Goal: Information Seeking & Learning: Learn about a topic

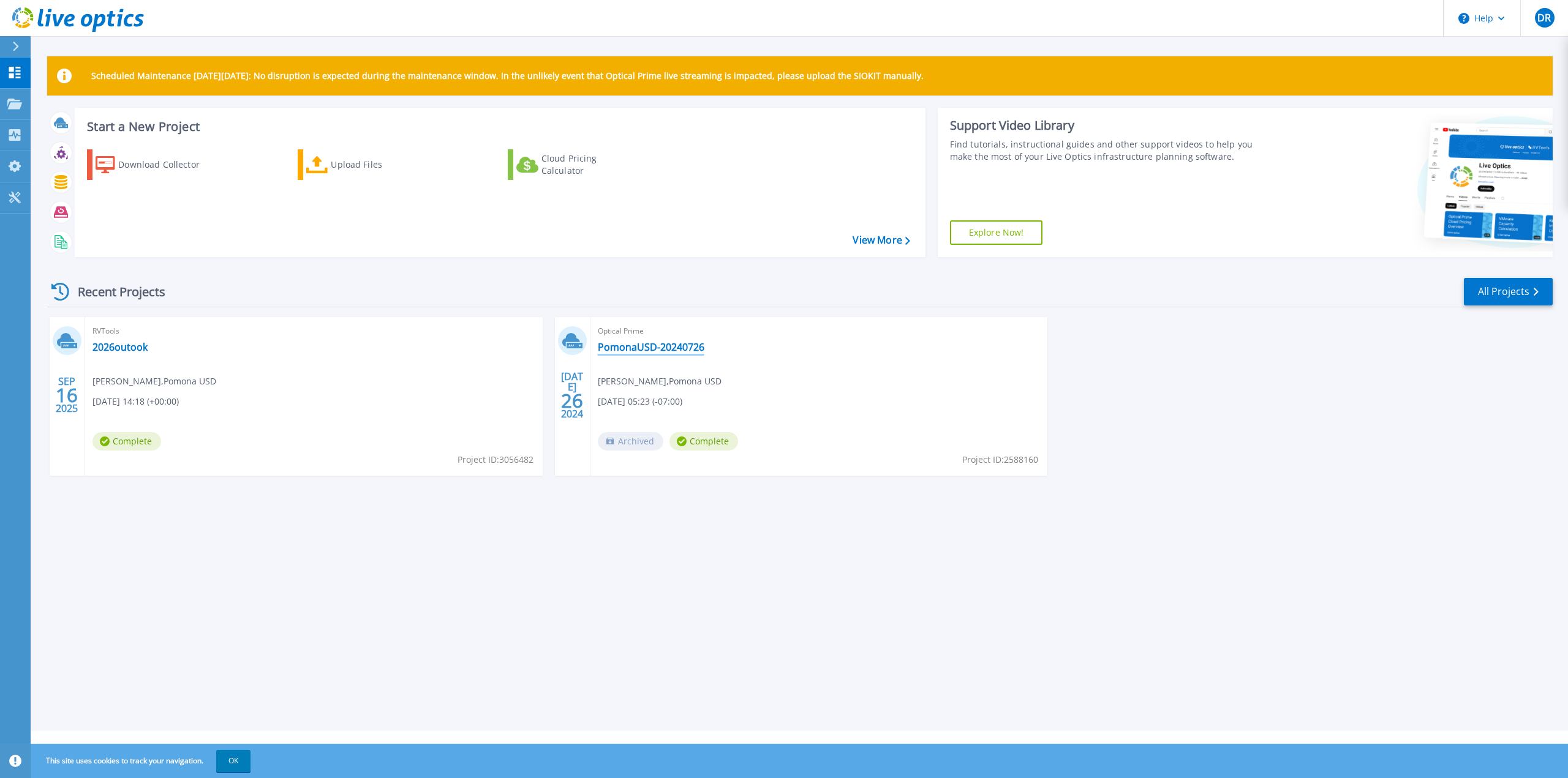
click at [669, 349] on link "PomonaUSD-20240726" at bounding box center [651, 347] width 107 height 13
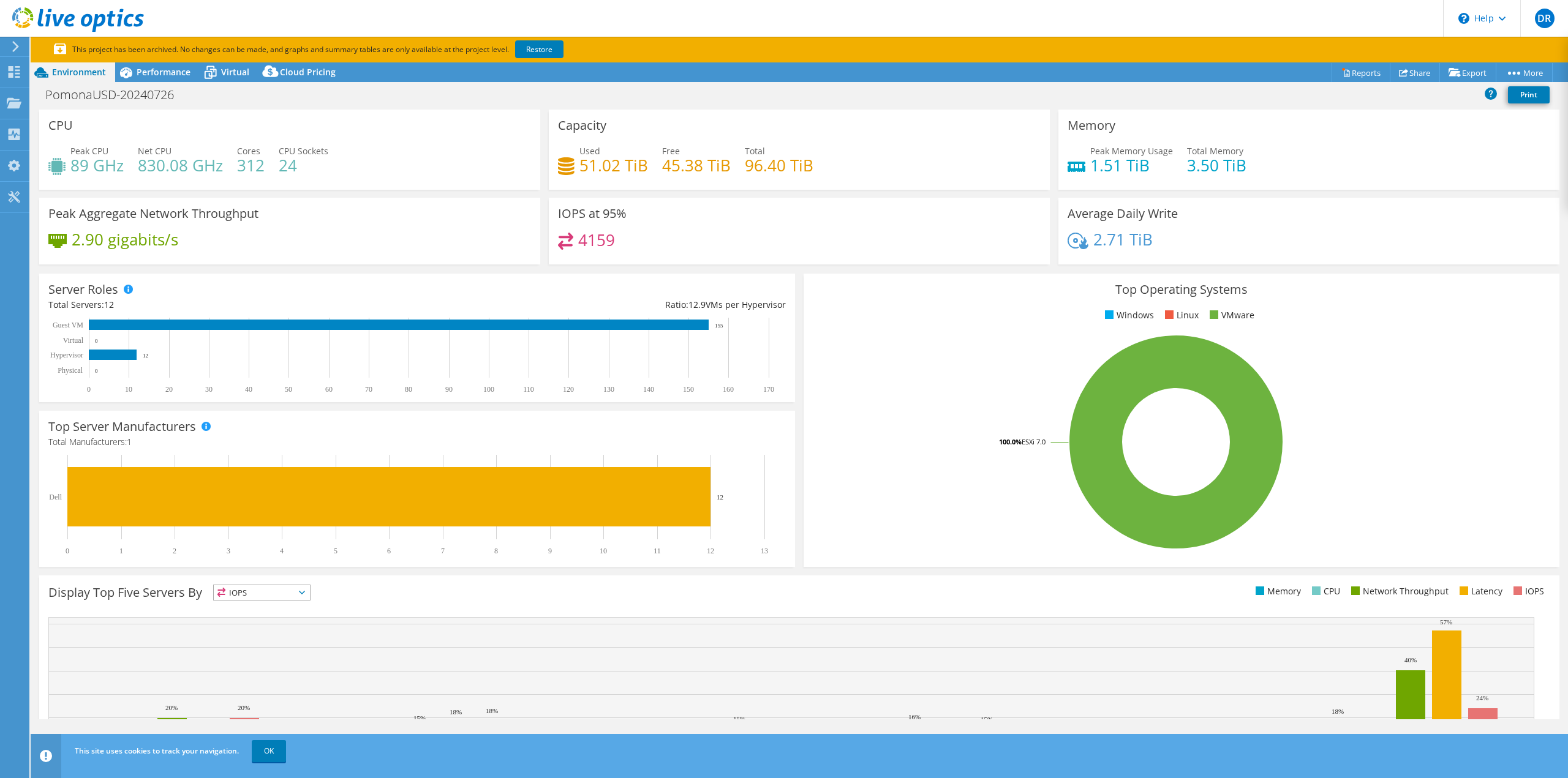
select select "USD"
click at [179, 70] on span "Performance" at bounding box center [163, 72] width 54 height 12
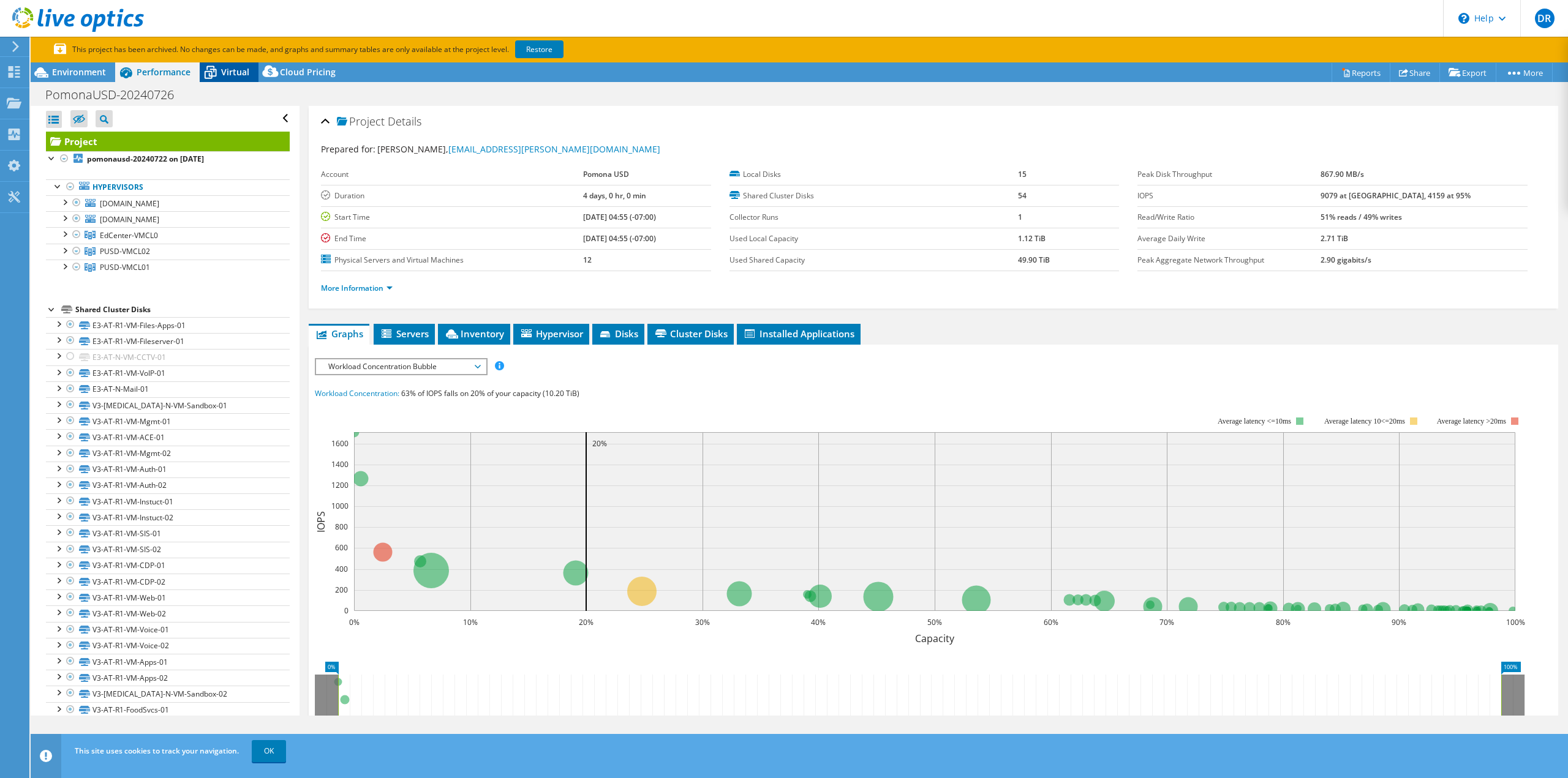
click at [222, 69] on span "Virtual" at bounding box center [235, 72] width 28 height 12
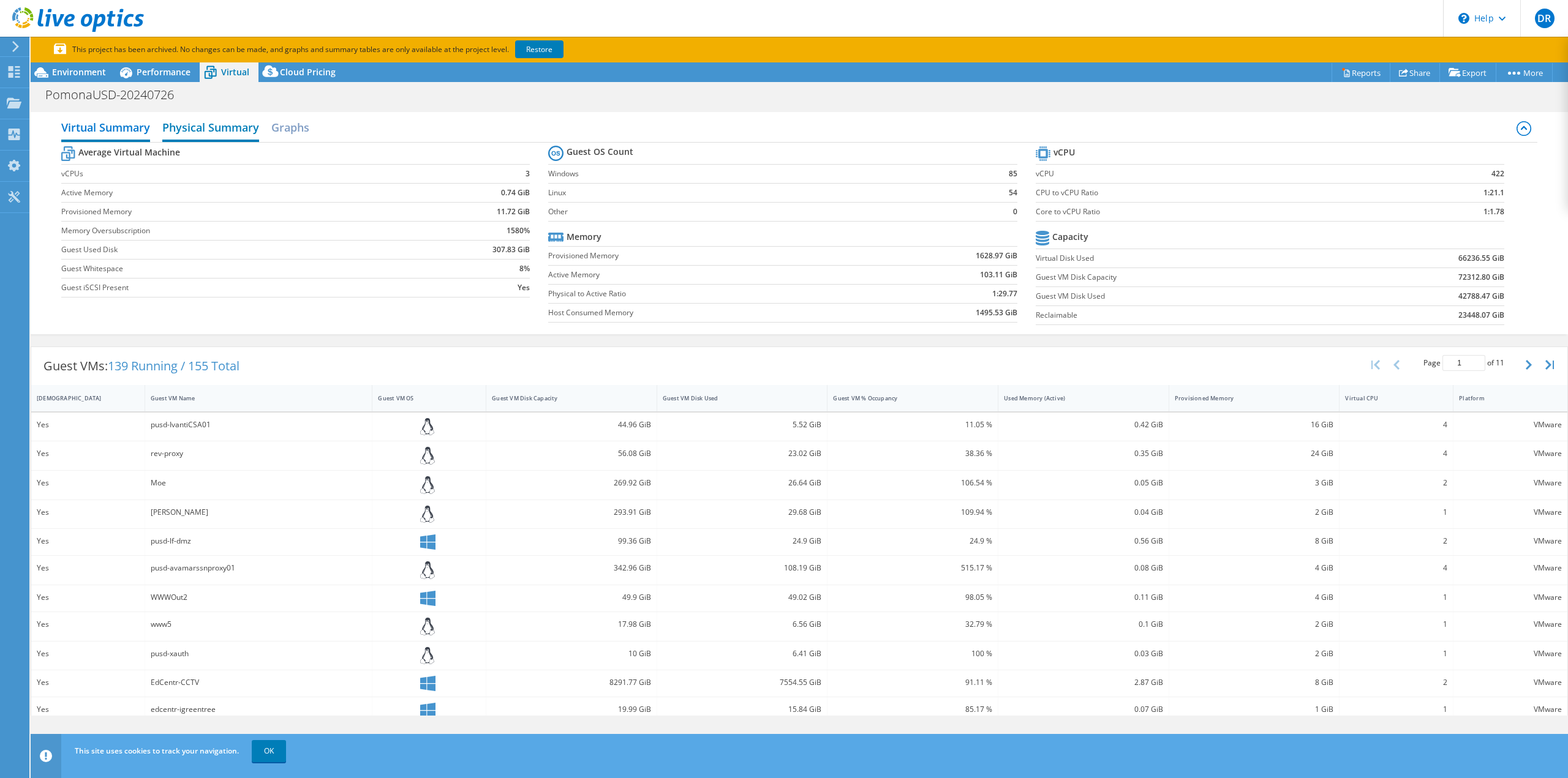
click at [213, 122] on h2 "Physical Summary" at bounding box center [210, 128] width 97 height 27
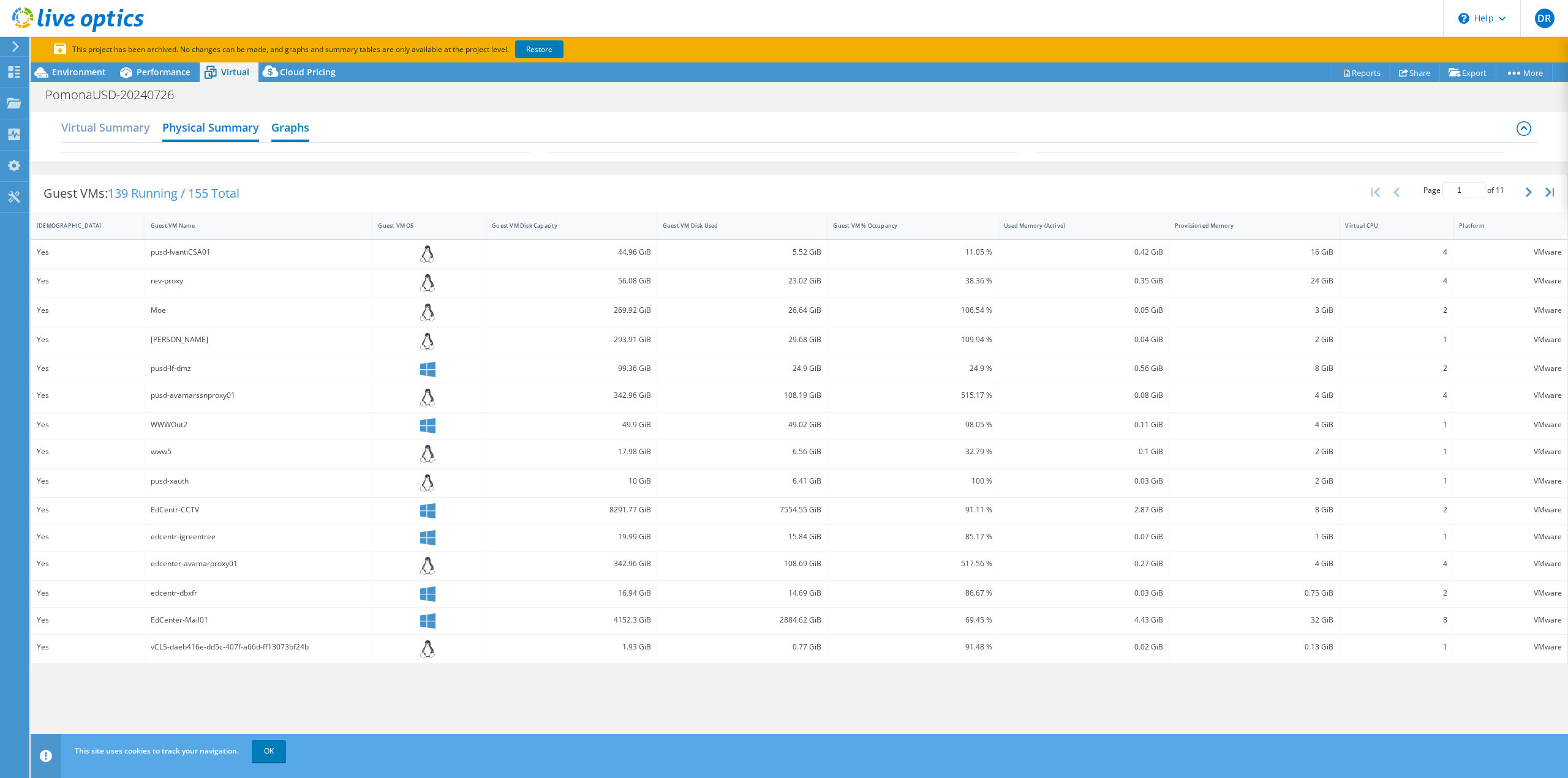
click at [292, 124] on h2 "Graphs" at bounding box center [290, 128] width 38 height 27
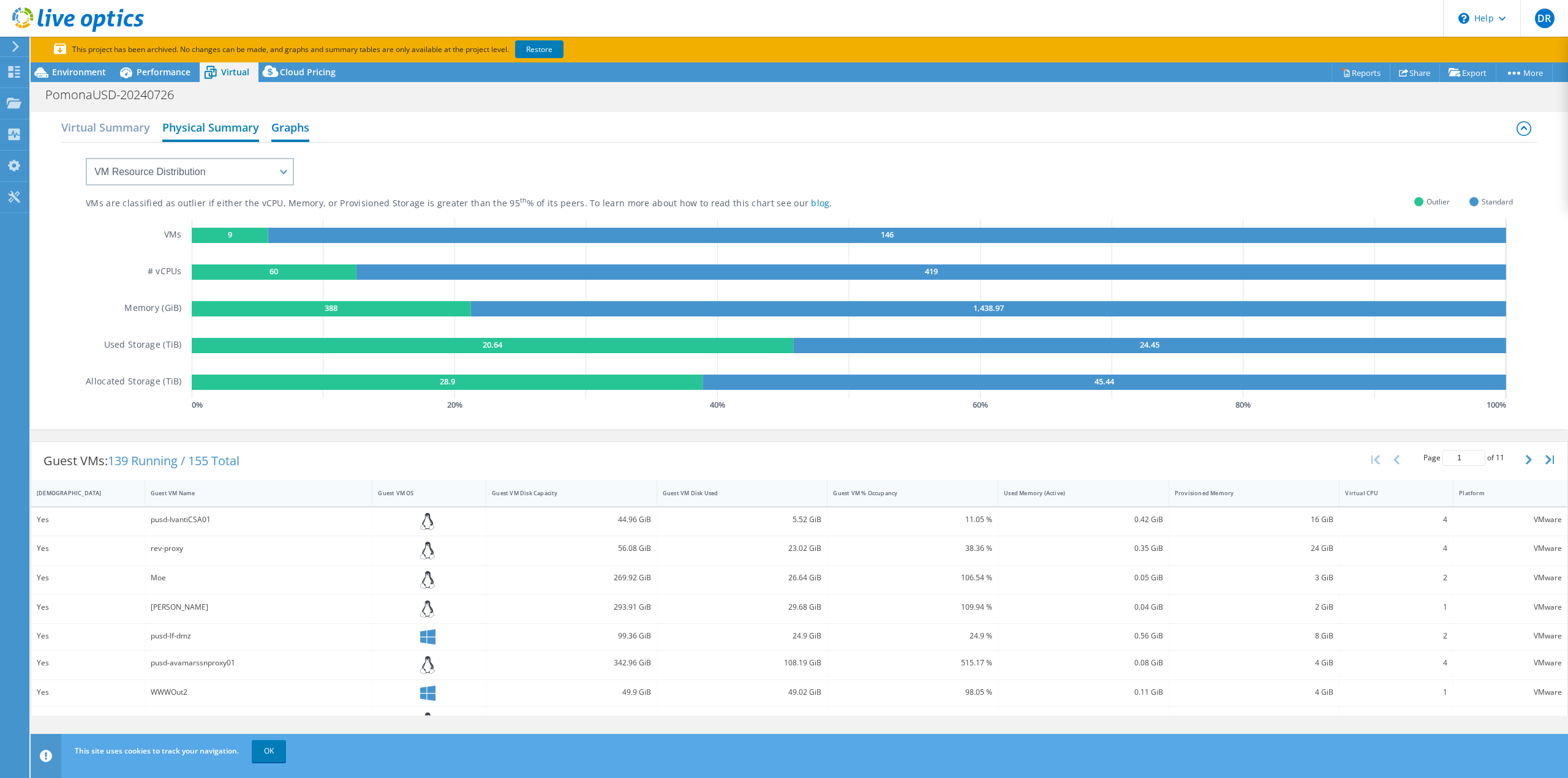
click at [203, 123] on h2 "Physical Summary" at bounding box center [210, 128] width 97 height 27
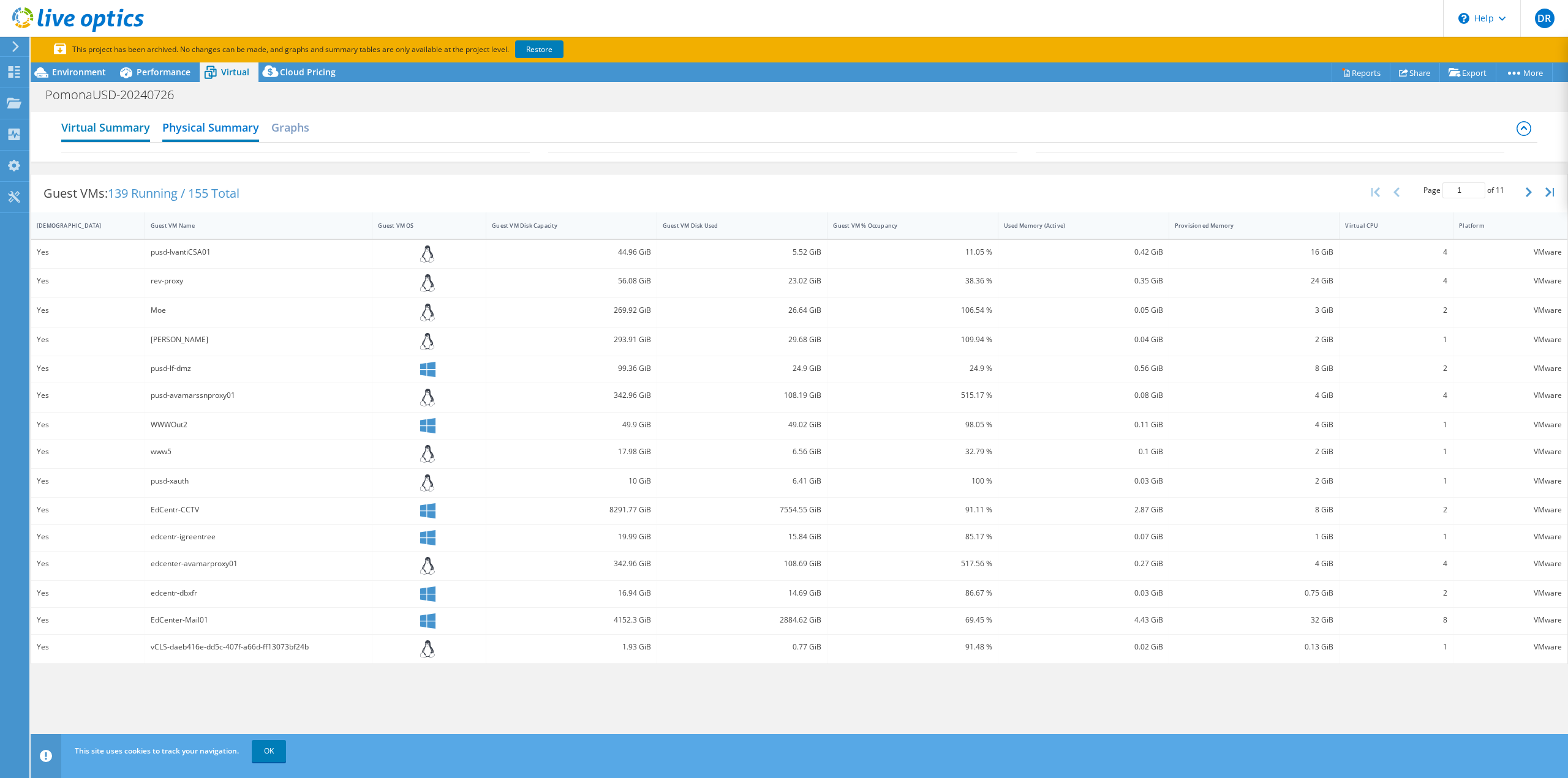
click at [111, 127] on h2 "Virtual Summary" at bounding box center [106, 128] width 89 height 27
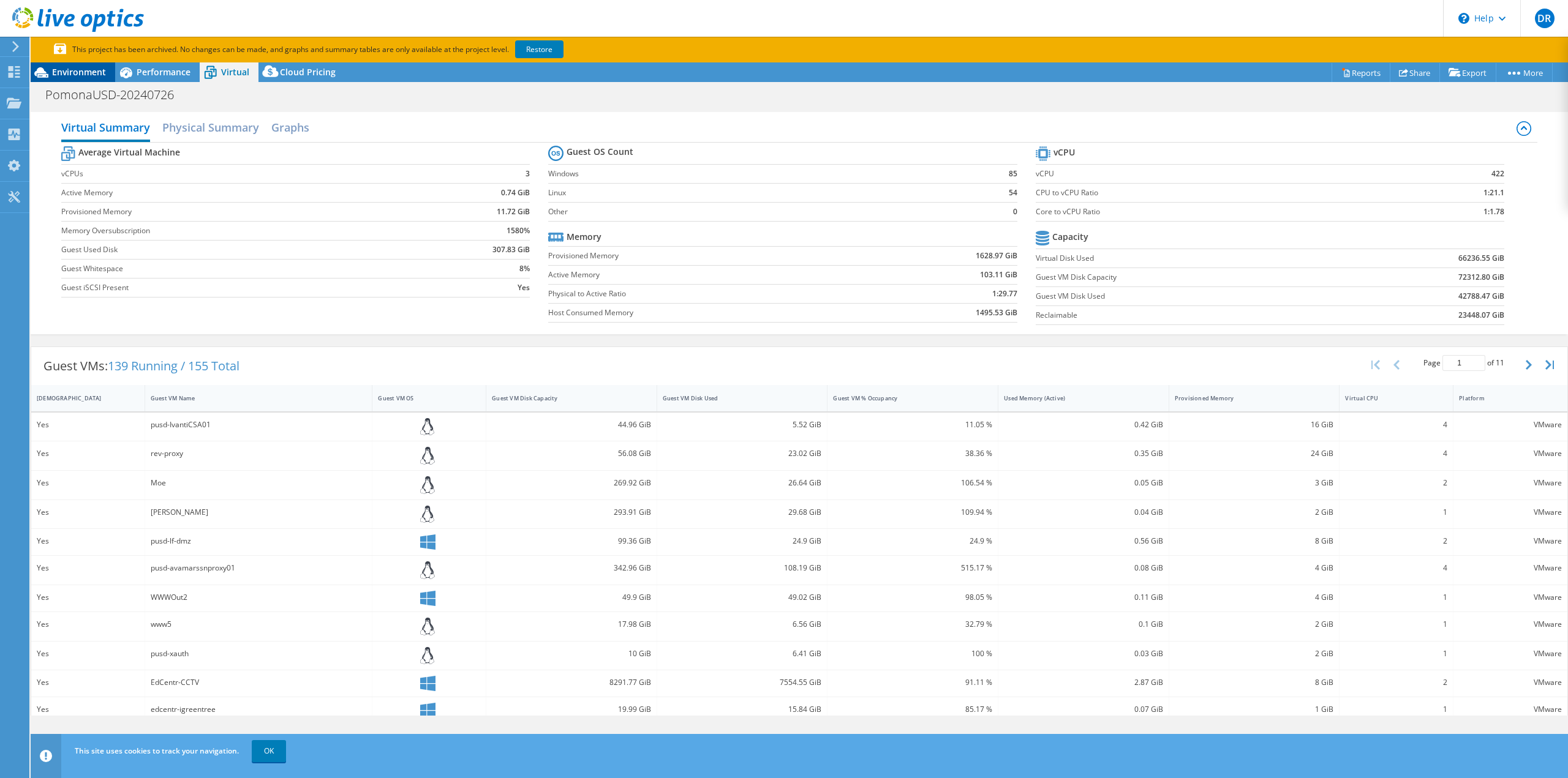
click at [72, 77] on span "Environment" at bounding box center [79, 72] width 54 height 12
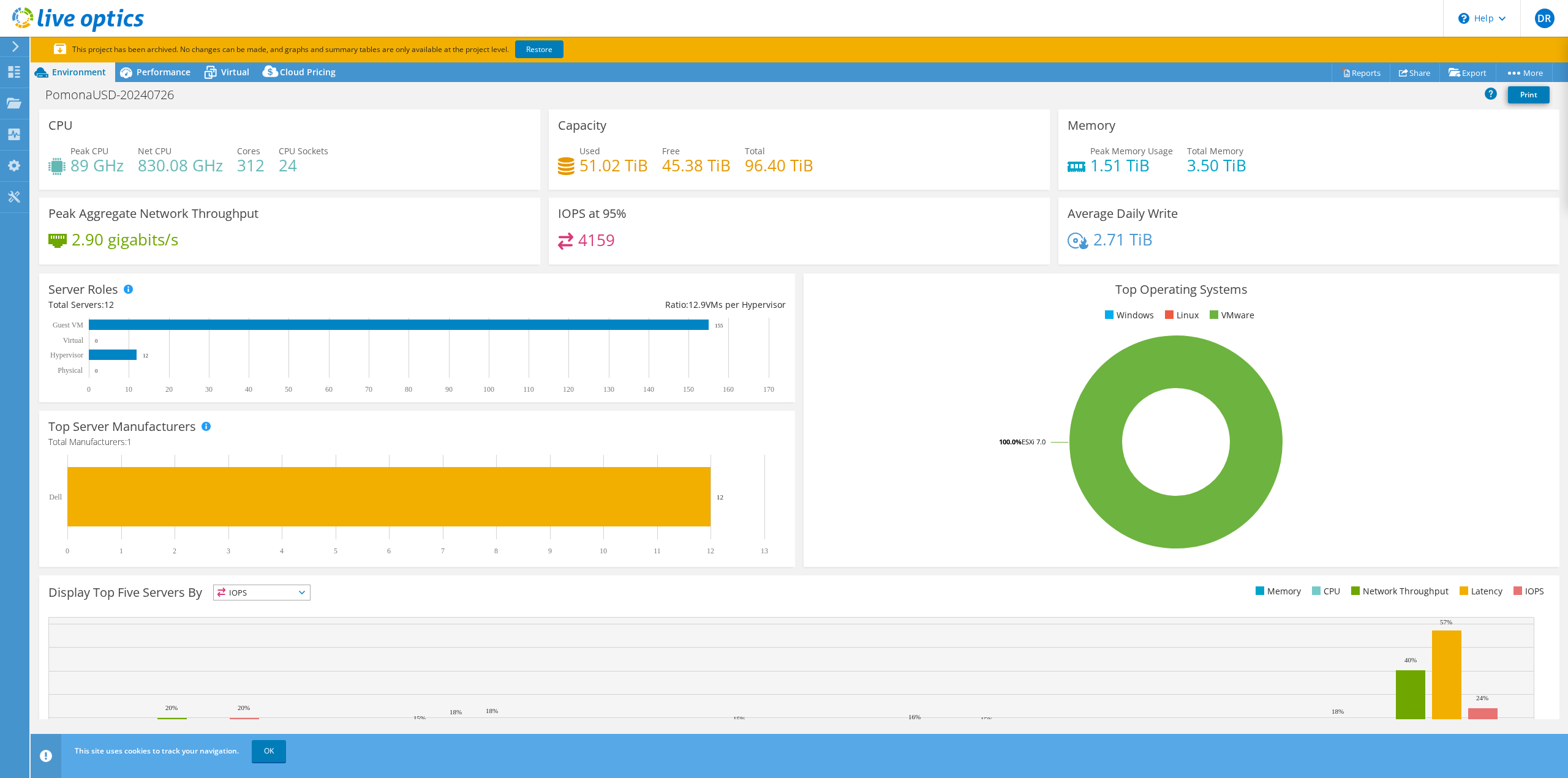
click at [13, 52] on use at bounding box center [16, 46] width 7 height 11
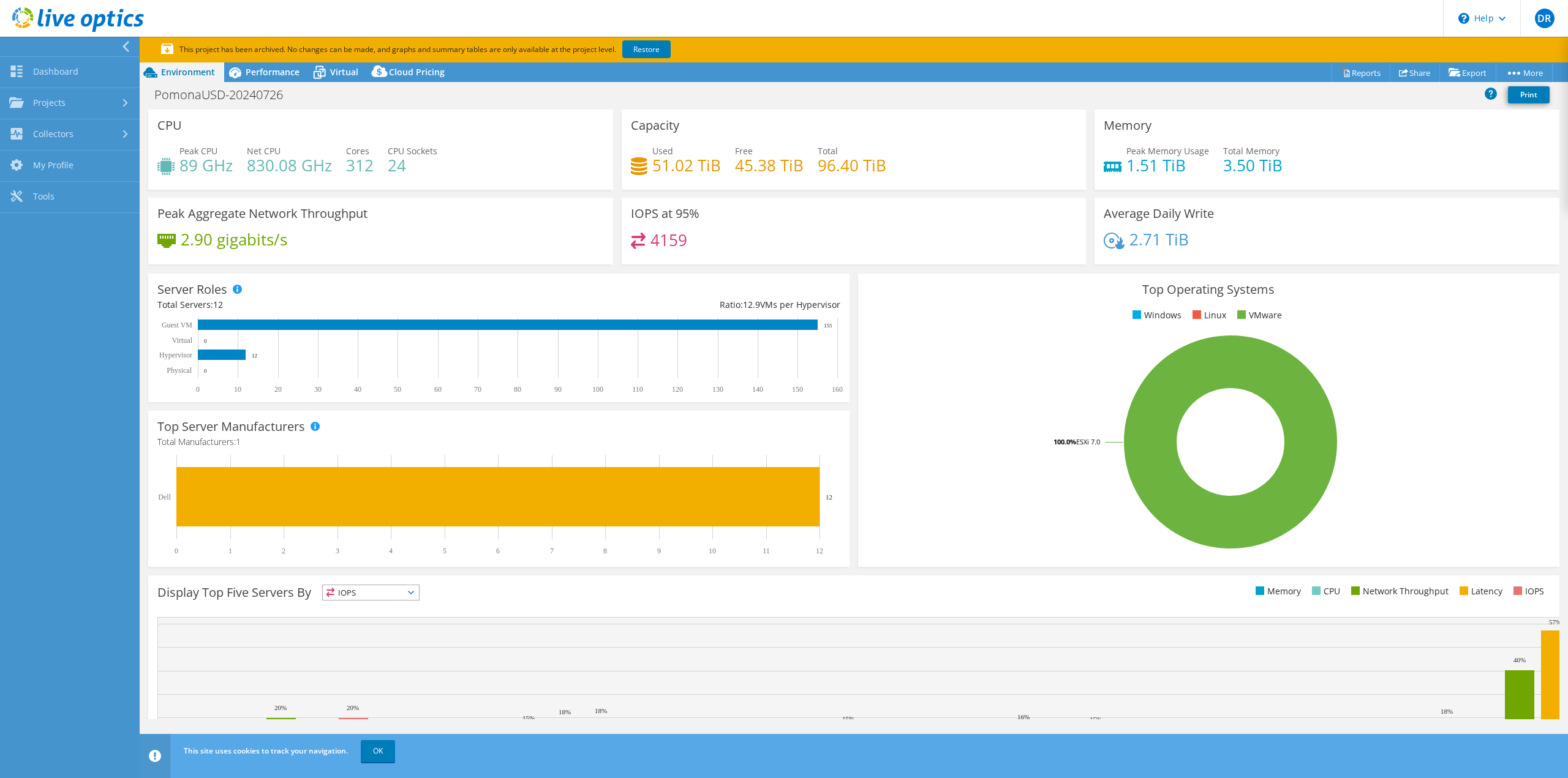
drag, startPoint x: 68, startPoint y: 286, endPoint x: 70, endPoint y: 268, distance: 18.1
click at [67, 285] on nav "Dashboard Projects Search Projects Upload SIOKIT & Files Optical Prime Collecto…" at bounding box center [69, 408] width 140 height 742
click at [298, 126] on div "CPU Peak CPU 89 GHz Net CPU 830.08 GHz Cores 312 CPU Sockets 24" at bounding box center [381, 150] width 465 height 80
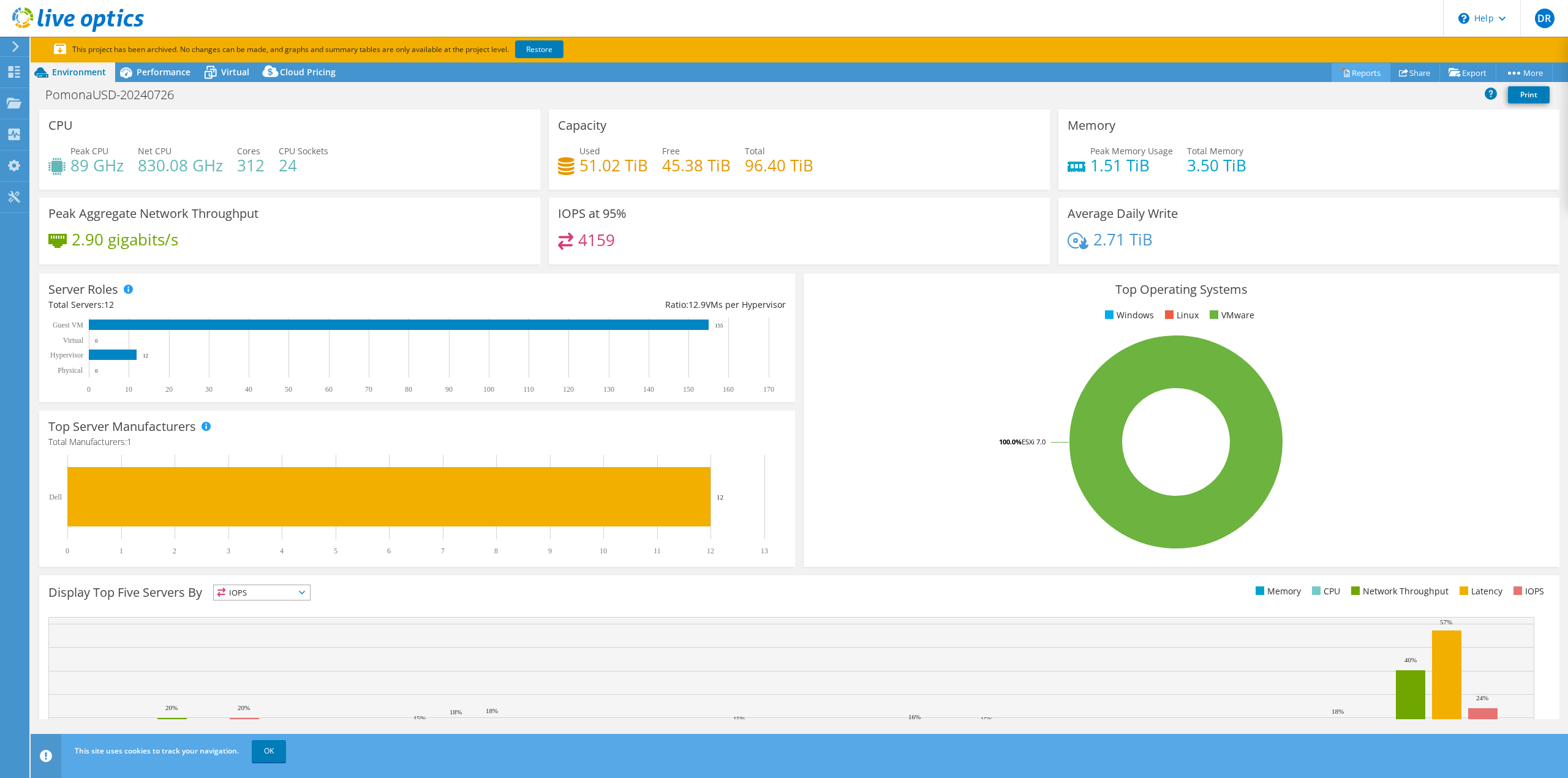
click at [1357, 74] on link "Reports" at bounding box center [1361, 72] width 59 height 19
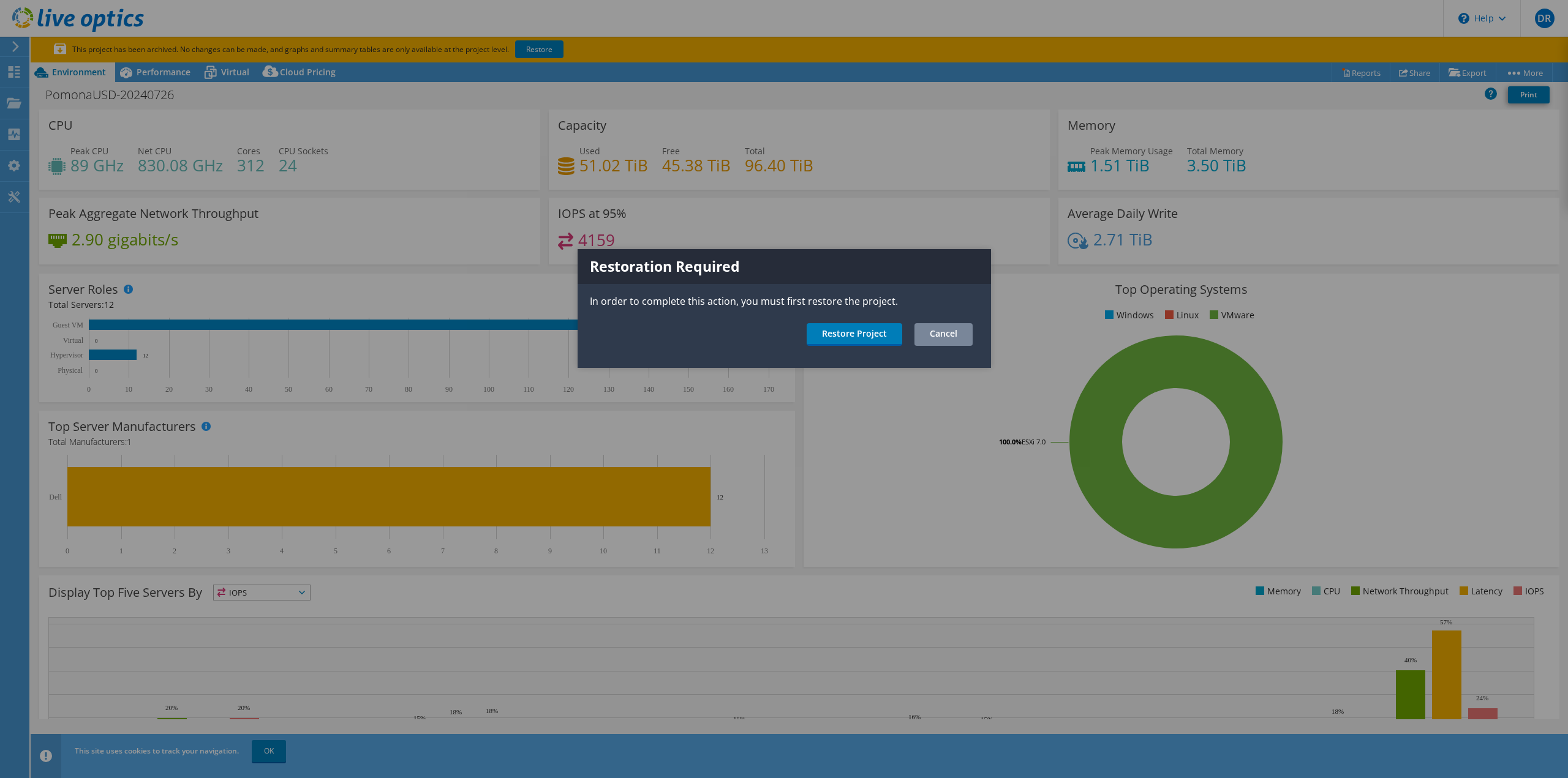
click at [943, 333] on link "Cancel" at bounding box center [944, 335] width 58 height 22
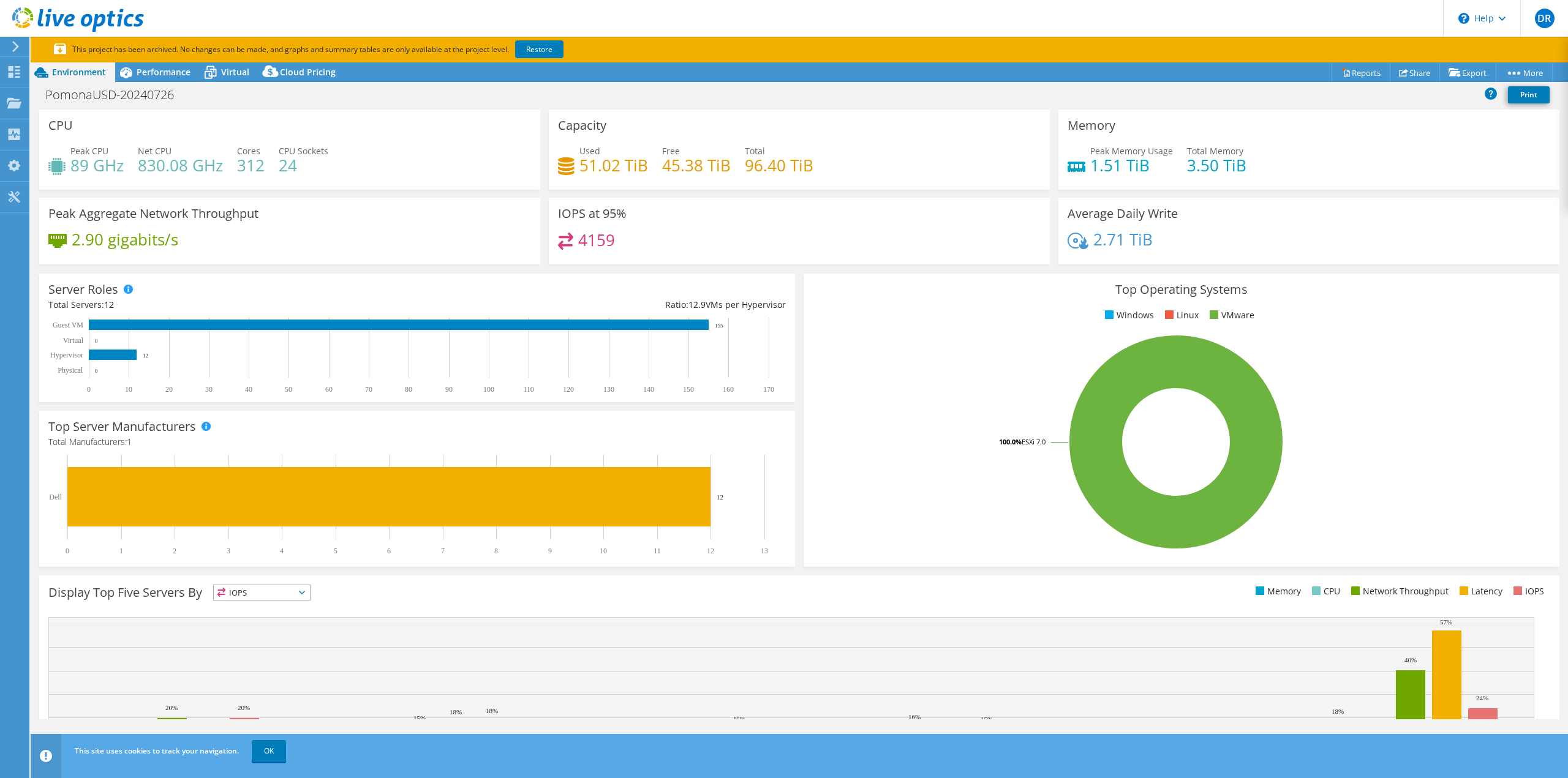
click at [1425, 103] on div "PomonaUSD-20240726 Print" at bounding box center [799, 95] width 1538 height 22
click at [1461, 91] on link "vSAN ReadyNode Sizer" at bounding box center [1440, 95] width 116 height 26
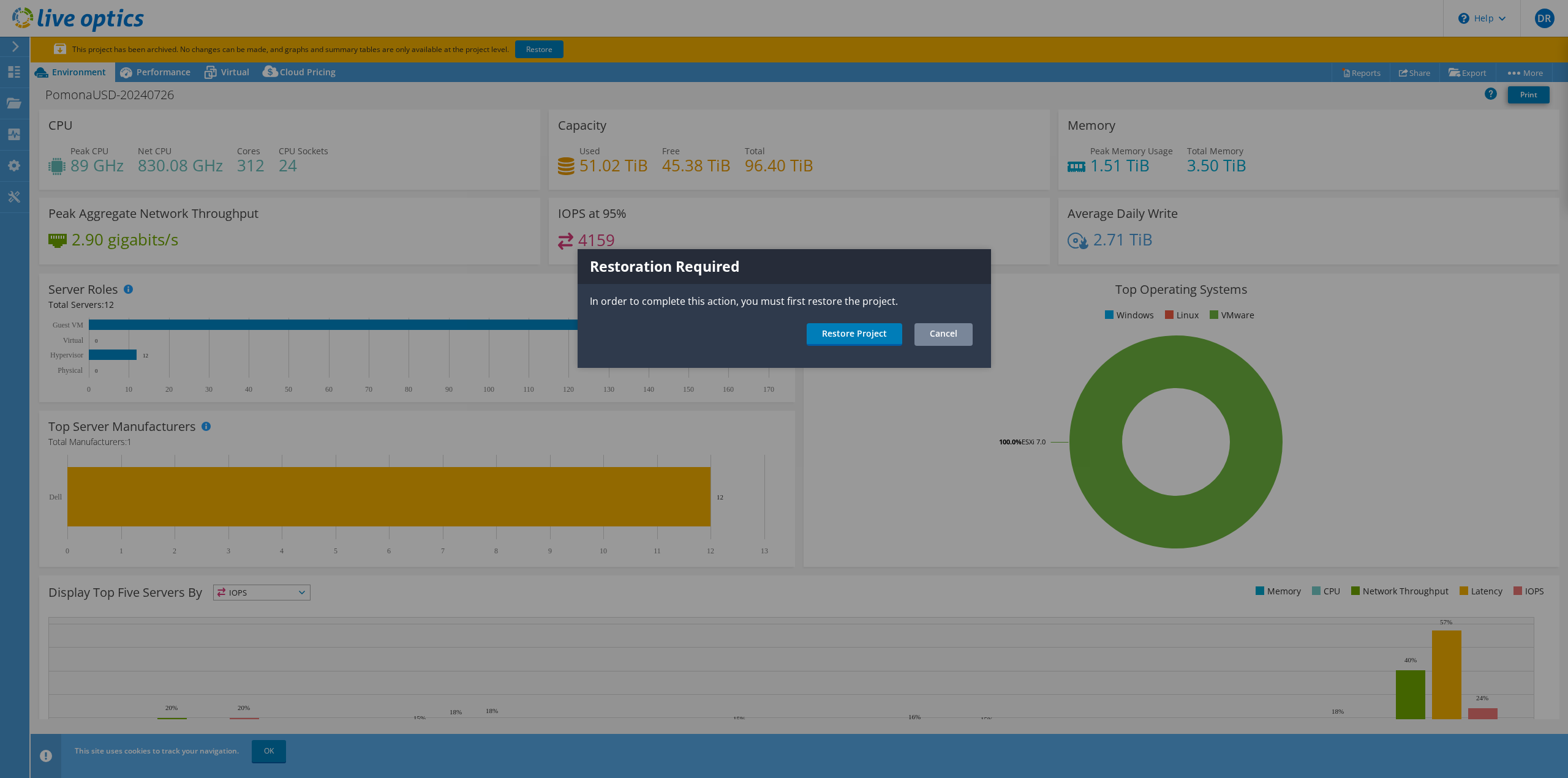
click at [945, 335] on link "Cancel" at bounding box center [944, 335] width 58 height 22
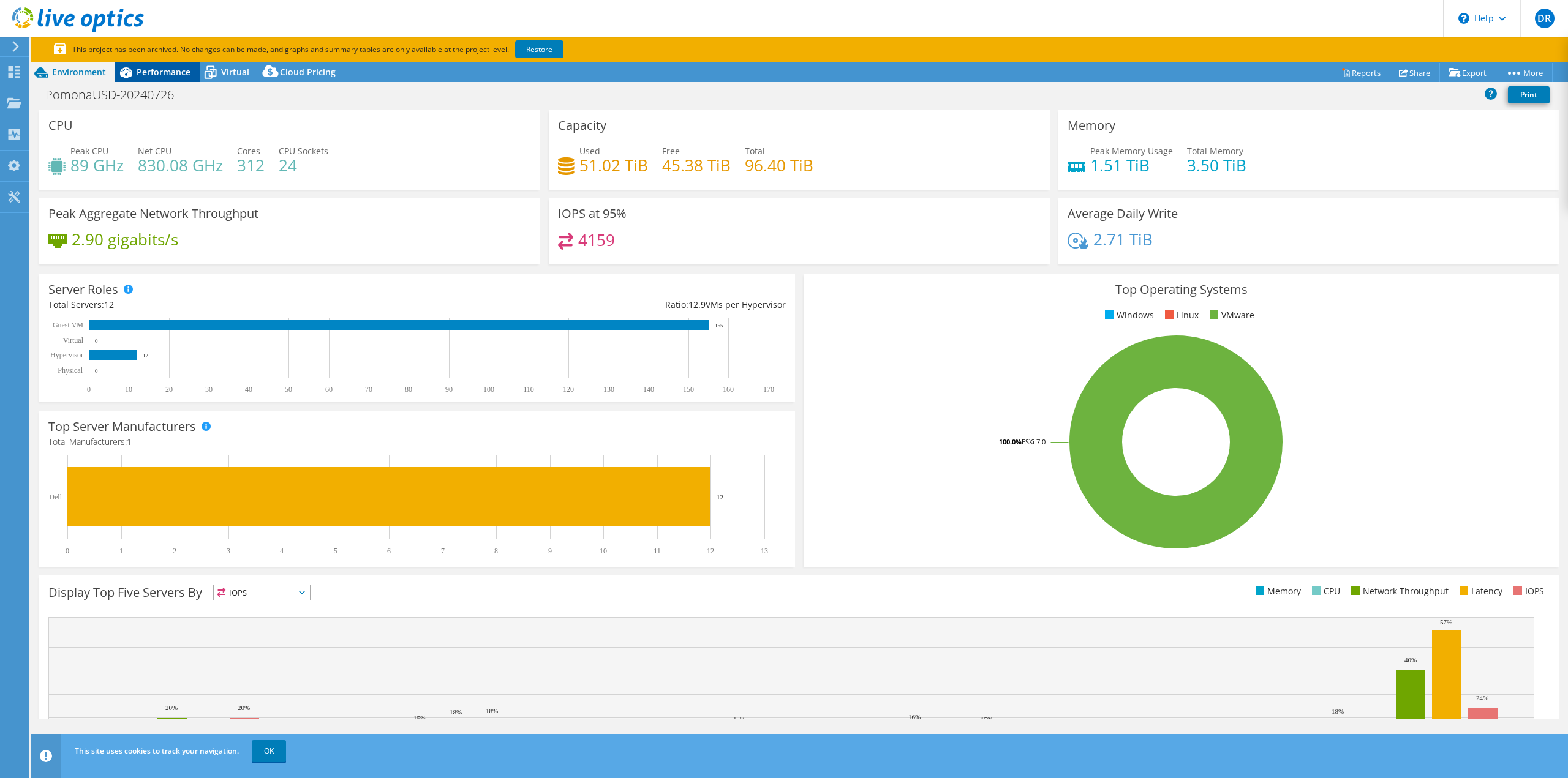
click at [156, 70] on span "Performance" at bounding box center [163, 72] width 54 height 12
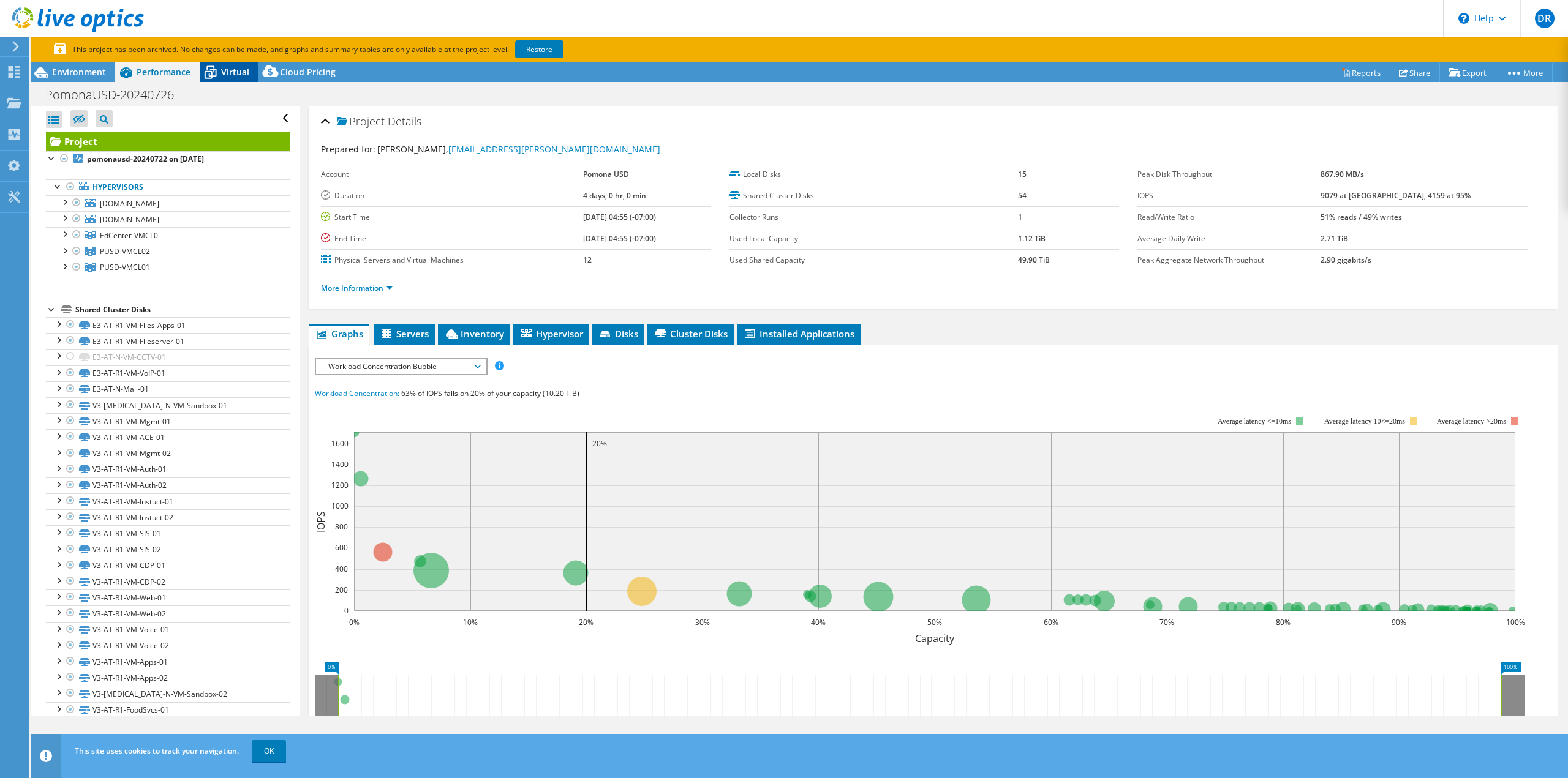
click at [223, 70] on span "Virtual" at bounding box center [235, 72] width 28 height 12
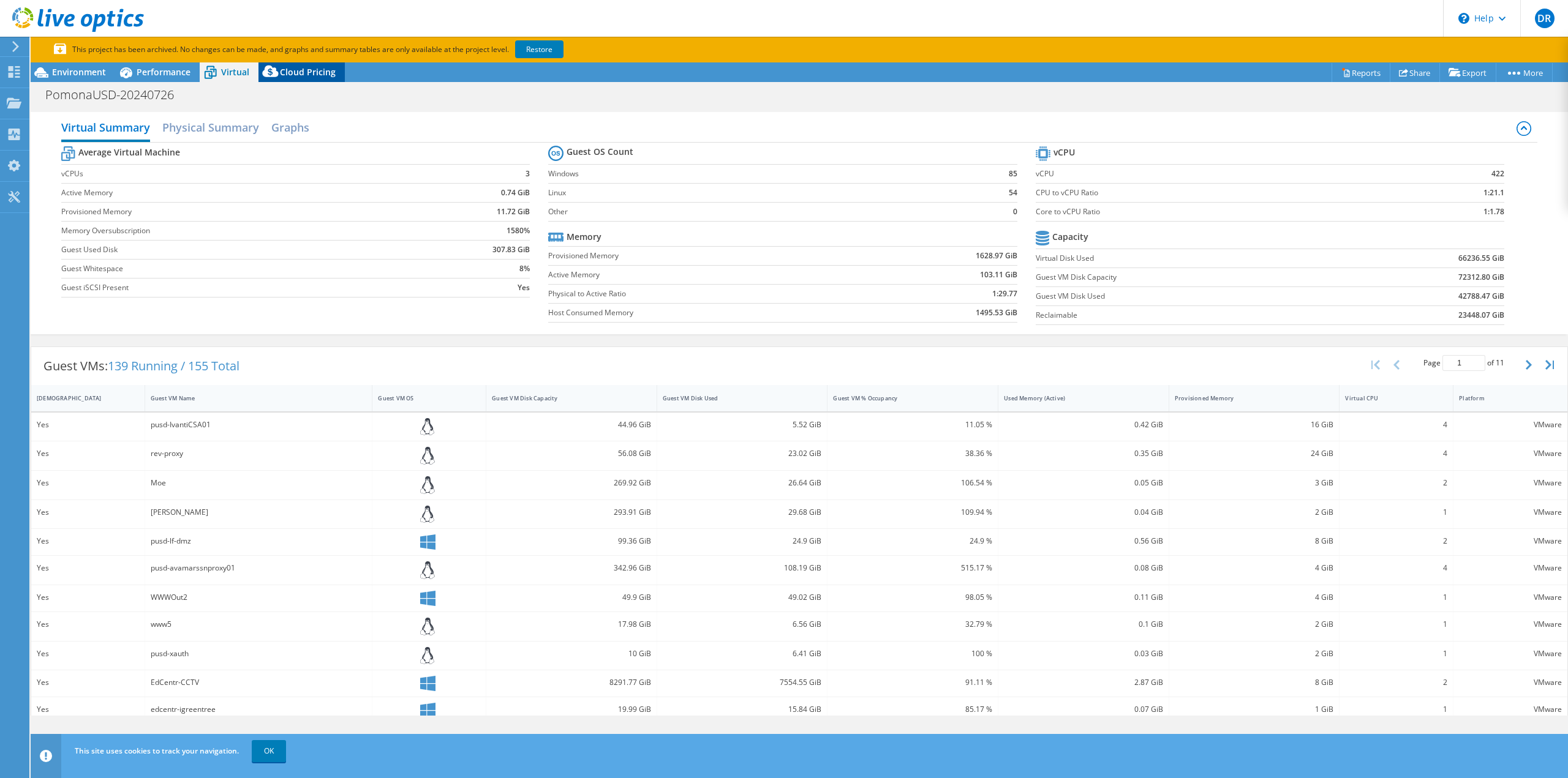
click at [274, 67] on icon at bounding box center [271, 73] width 24 height 24
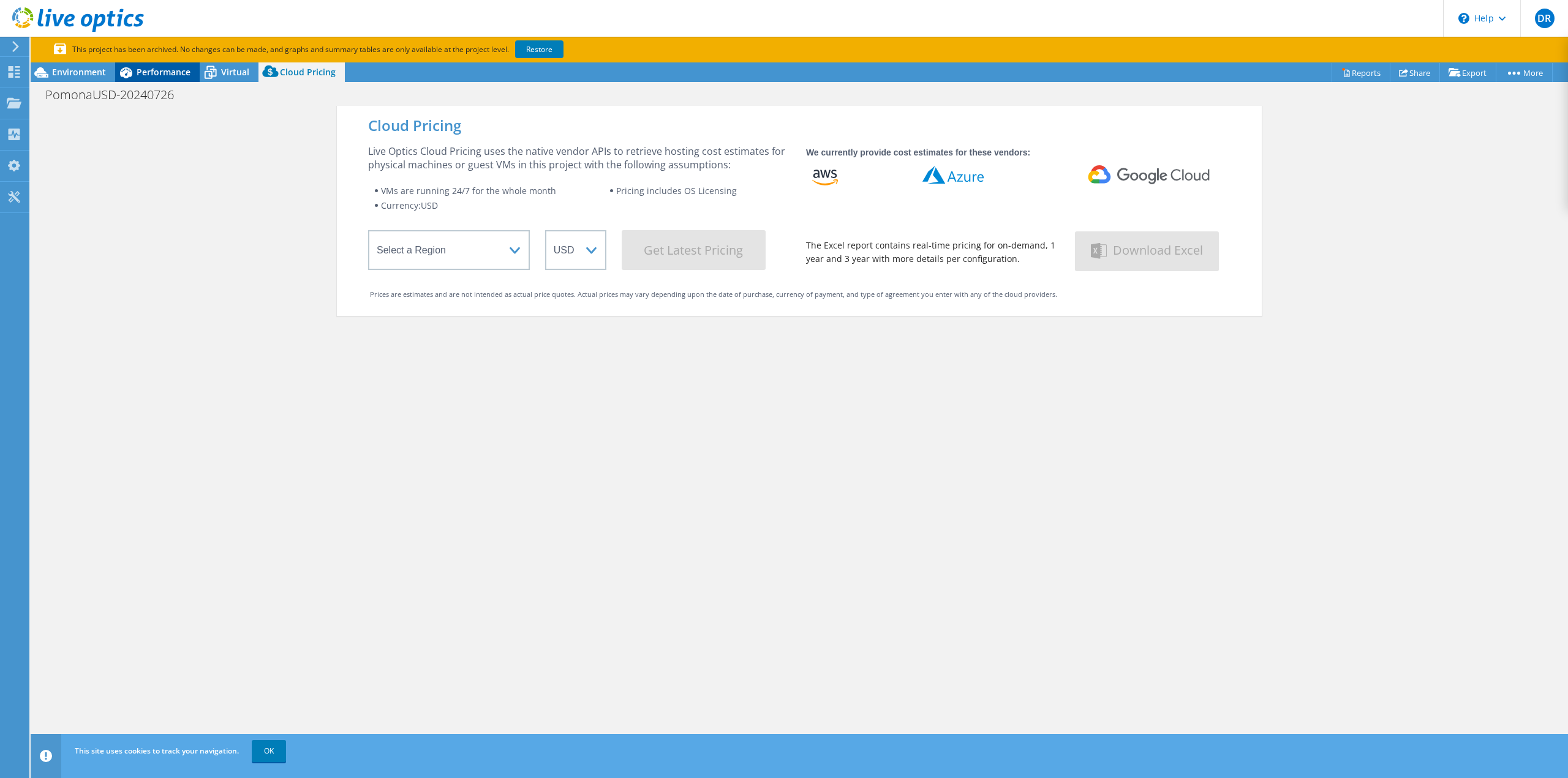
click at [191, 65] on div "Performance" at bounding box center [158, 72] width 85 height 20
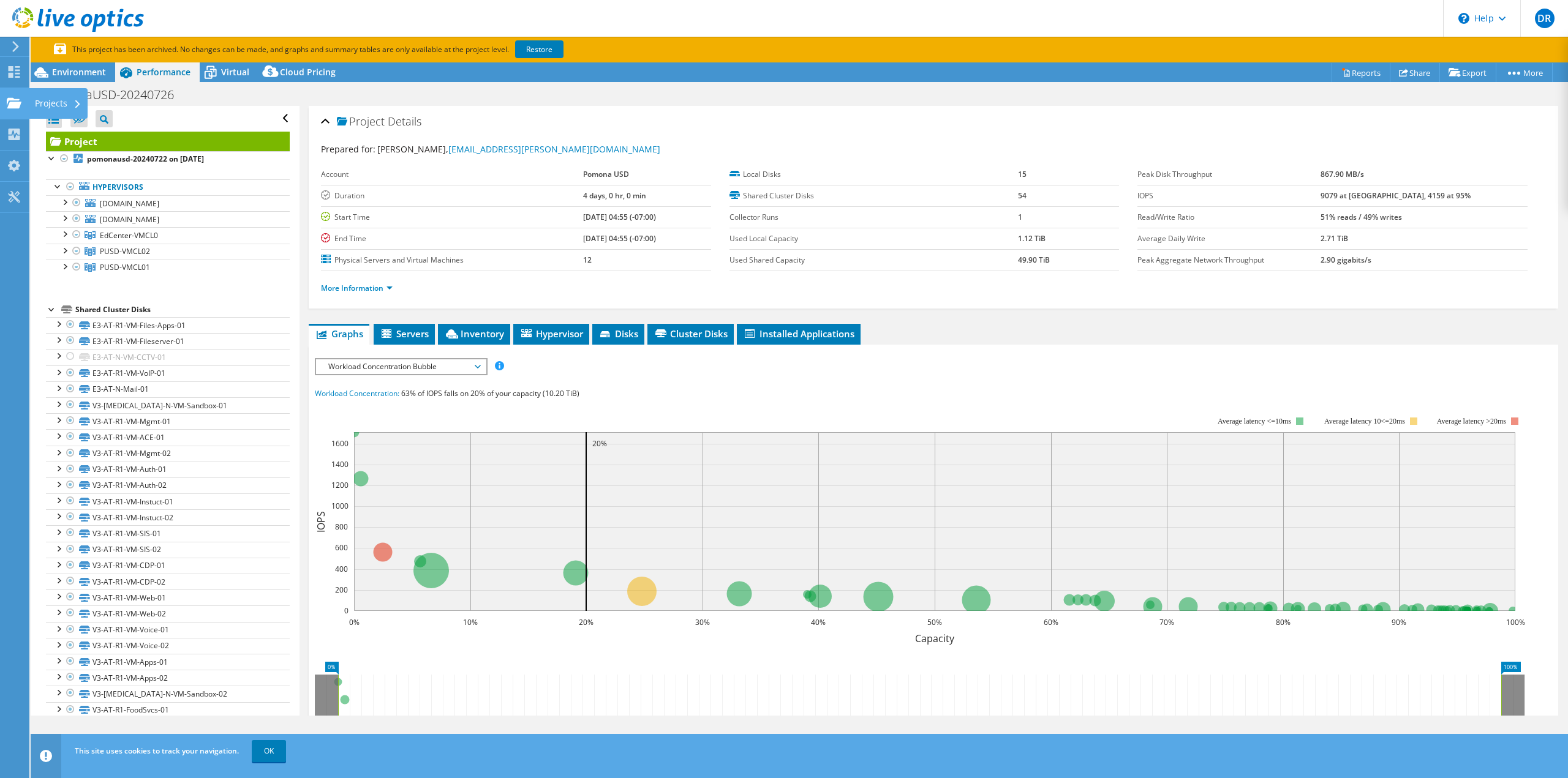
click at [17, 101] on use at bounding box center [14, 103] width 15 height 11
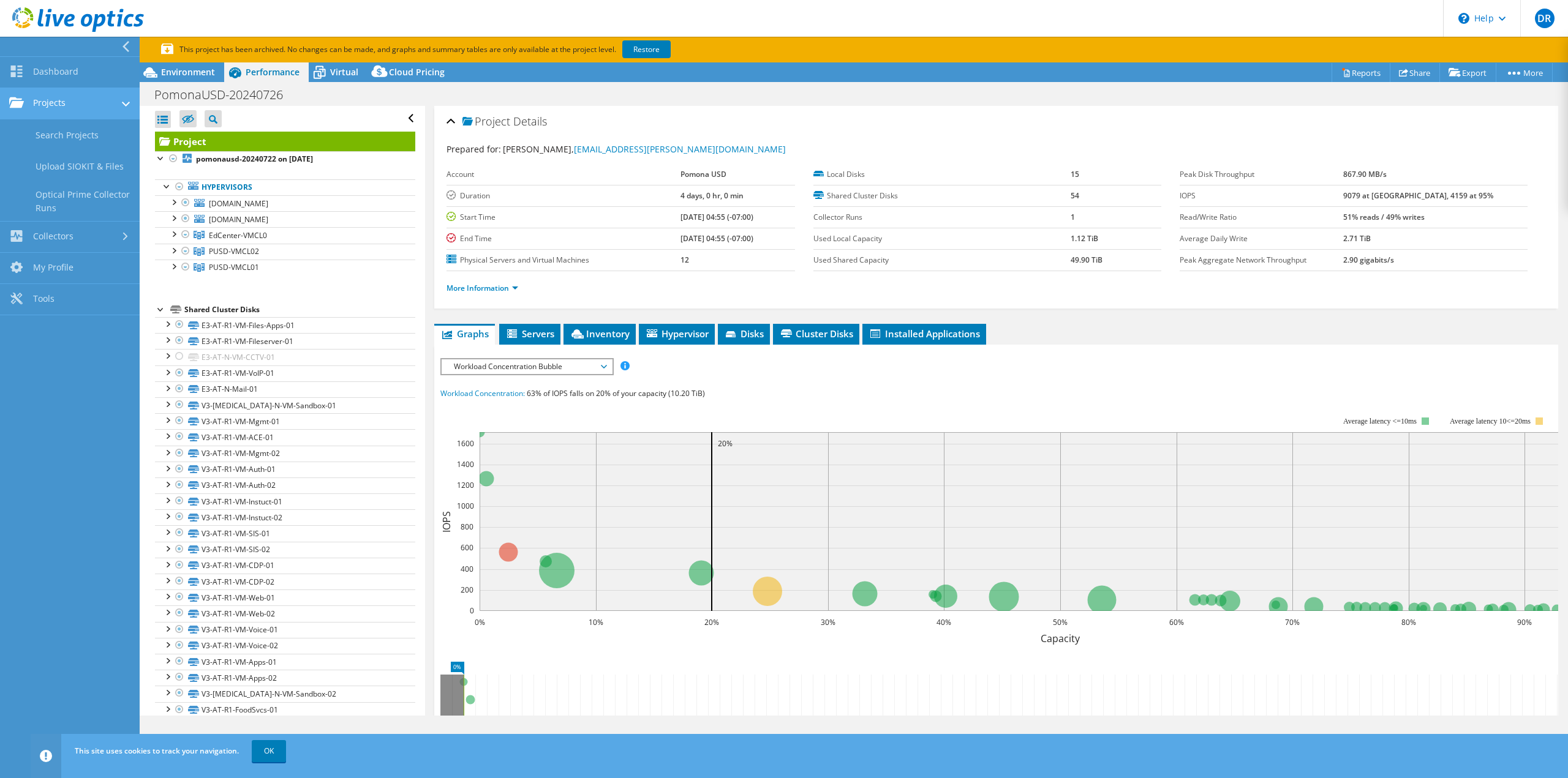
click at [57, 100] on link "Projects" at bounding box center [69, 103] width 140 height 31
click at [205, 70] on span "Environment" at bounding box center [187, 72] width 54 height 12
